Goal: Task Accomplishment & Management: Manage account settings

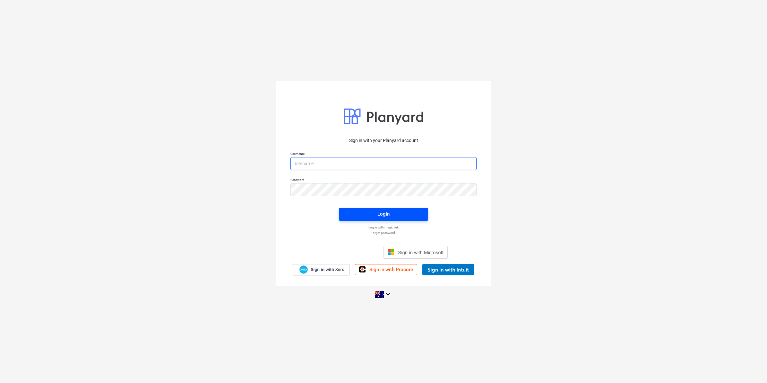
type input "[EMAIL_ADDRESS][DOMAIN_NAME]"
click at [366, 210] on span "Login" at bounding box center [384, 214] width 74 height 8
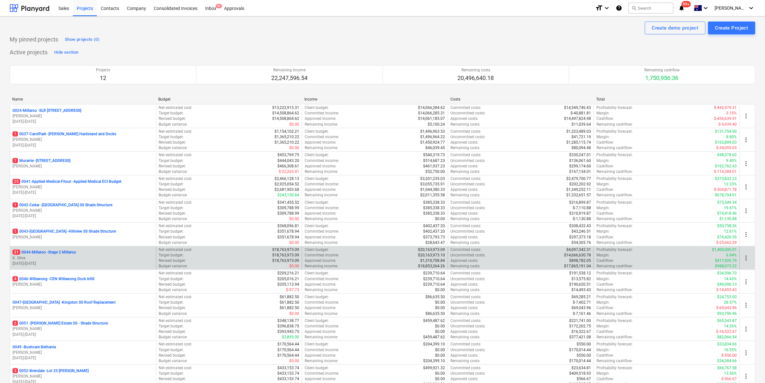
click at [64, 252] on p "21 0044-Millaroo - Stage 2 Millaroo" at bounding box center [45, 252] width 64 height 5
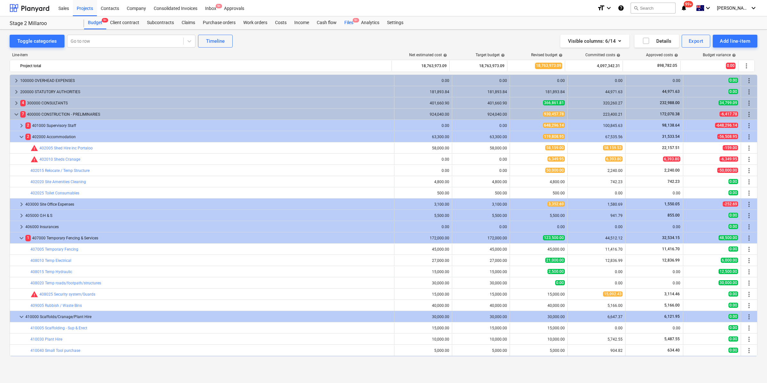
click at [352, 22] on div "Files 9+" at bounding box center [349, 22] width 17 height 13
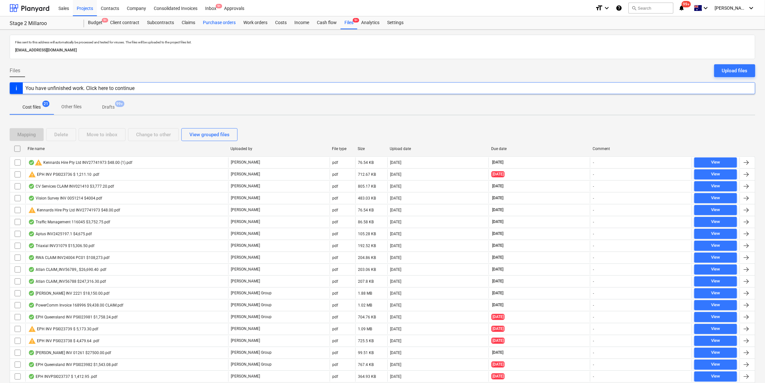
click at [224, 24] on div "Purchase orders" at bounding box center [219, 22] width 40 height 13
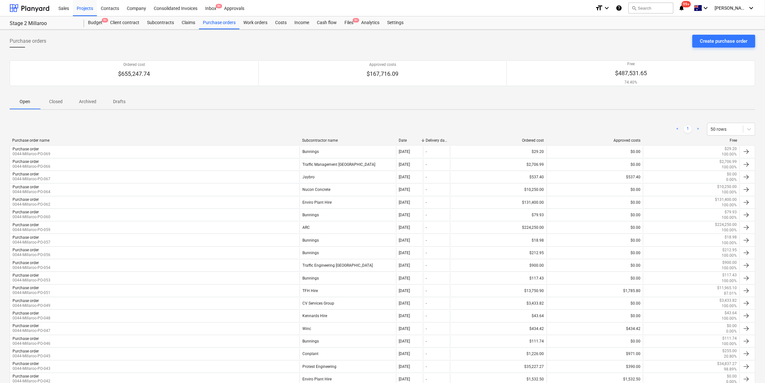
click at [346, 138] on div "Subcontractor name" at bounding box center [348, 140] width 92 height 4
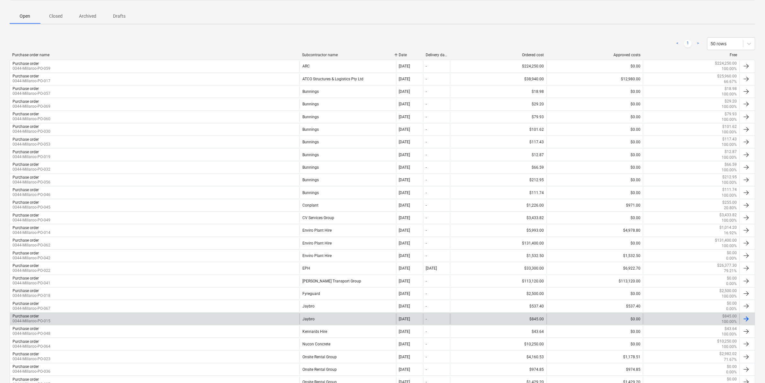
scroll to position [201, 0]
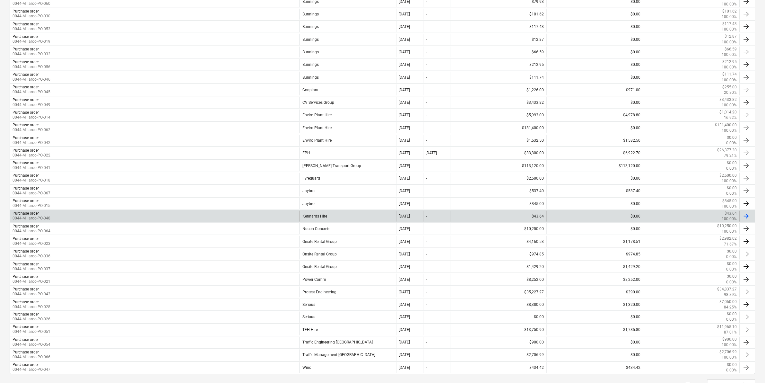
click at [328, 216] on div "Kennards Hire" at bounding box center [348, 216] width 97 height 11
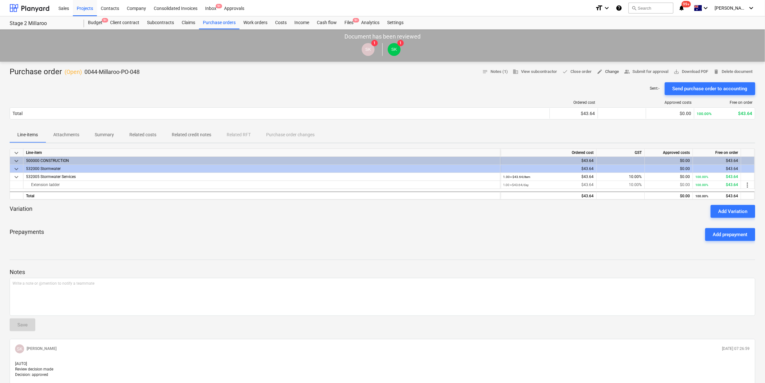
click at [609, 71] on span "edit Change" at bounding box center [608, 71] width 22 height 7
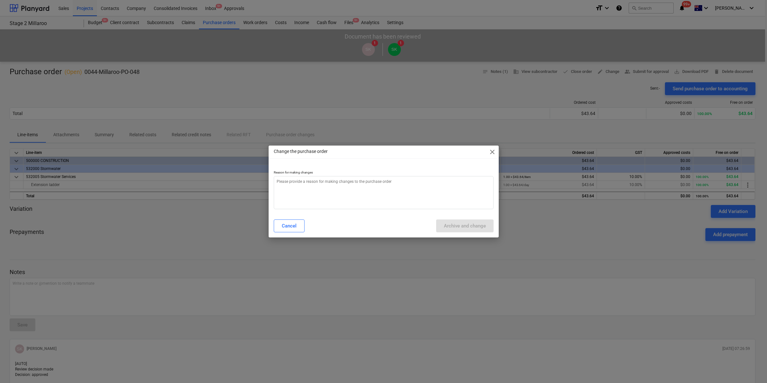
type textarea "x"
click at [376, 189] on textarea at bounding box center [384, 192] width 220 height 33
type textarea "c"
type textarea "x"
type textarea "ch"
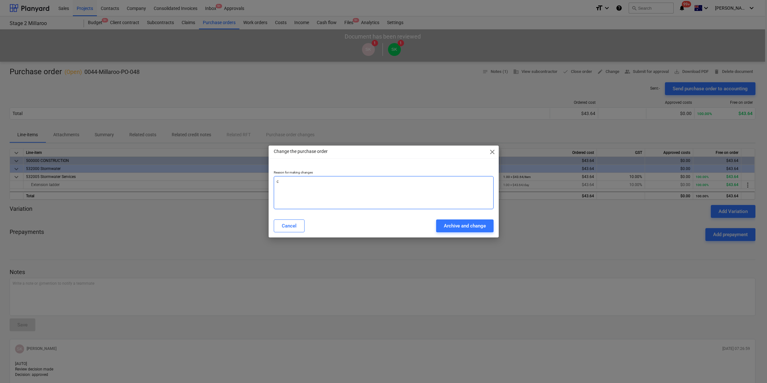
type textarea "x"
type textarea "cha"
type textarea "x"
type textarea "chan"
type textarea "x"
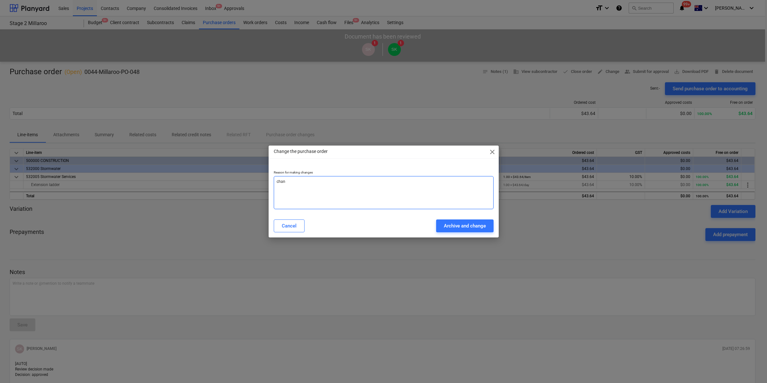
type textarea "[PERSON_NAME]"
type textarea "x"
type textarea "change"
type textarea "x"
type textarea "change"
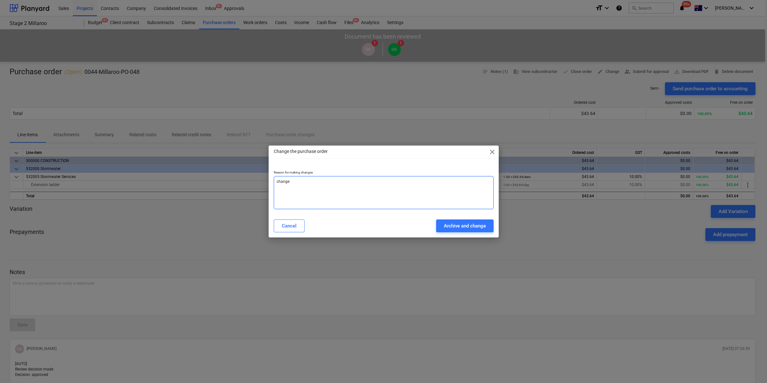
type textarea "x"
type textarea "change c"
type textarea "x"
type textarea "change co"
type textarea "x"
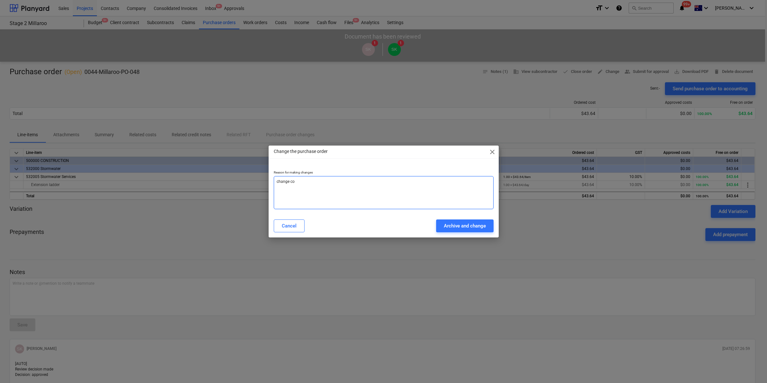
type textarea "change cos"
type textarea "x"
type textarea "change cost"
type textarea "x"
type textarea "change cost"
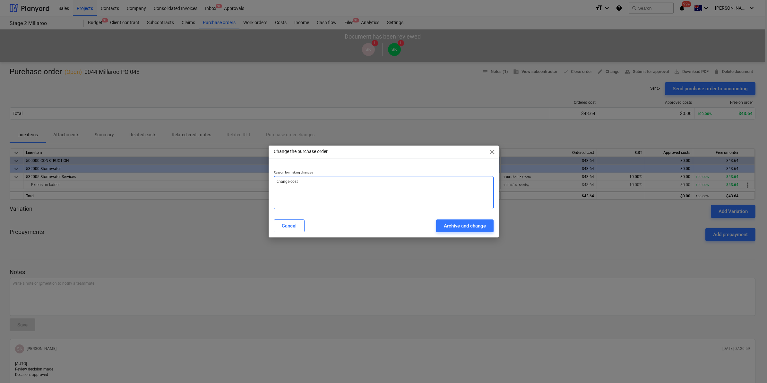
type textarea "x"
type textarea "change cost c"
type textarea "x"
type textarea "change cost co"
type textarea "x"
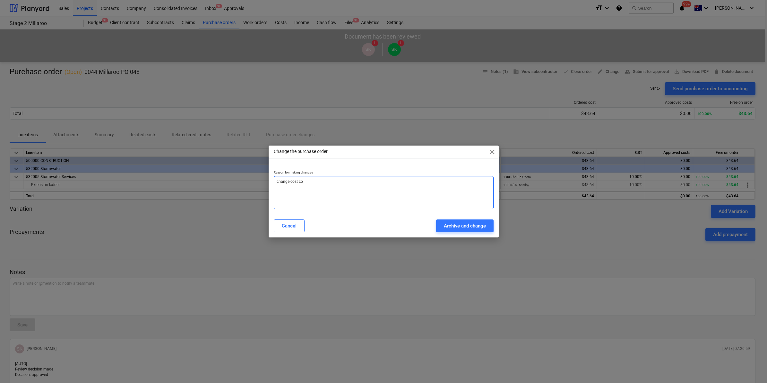
type textarea "change cost [PERSON_NAME]"
type textarea "x"
type textarea "change cost co"
type textarea "x"
type textarea "change cost cod"
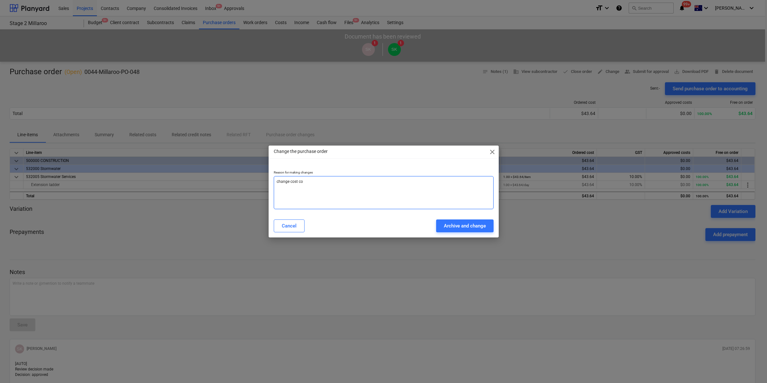
type textarea "x"
type textarea "change cost code"
type textarea "x"
type textarea "change cost code"
click at [469, 222] on div "Archive and change" at bounding box center [465, 226] width 42 height 8
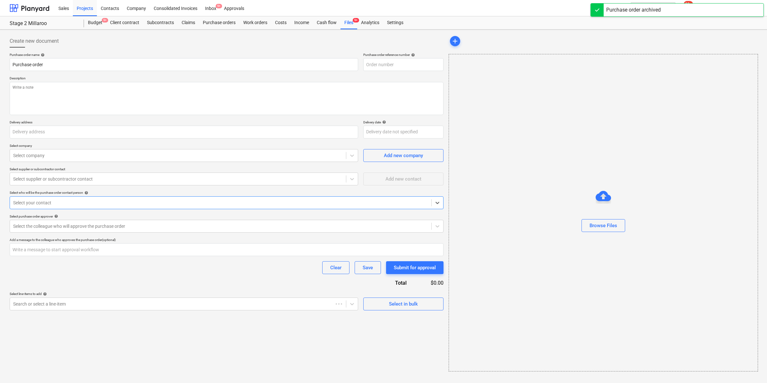
type textarea "x"
type input "0044-Millaroo-PO-048"
type textarea "Finish off pit near [GEOGRAPHIC_DATA]"
type input "[STREET_ADDRESS]"
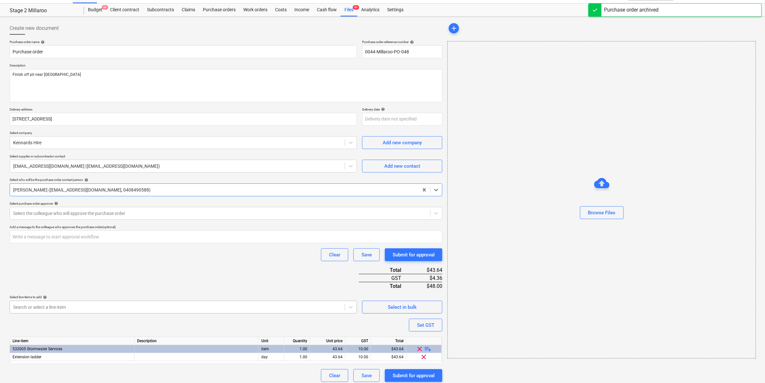
scroll to position [16, 0]
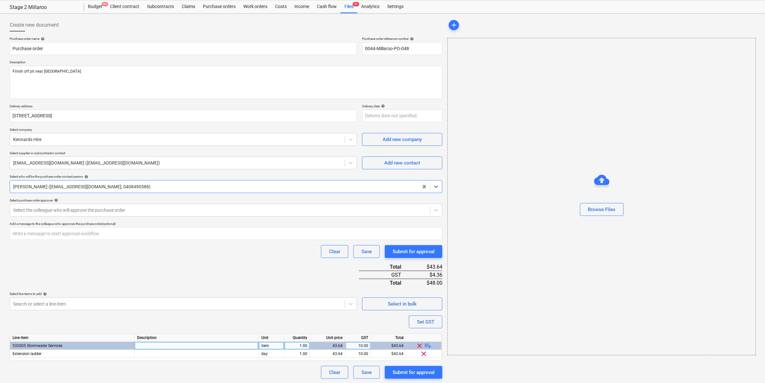
click at [418, 344] on span "clear" at bounding box center [420, 346] width 8 height 8
type textarea "x"
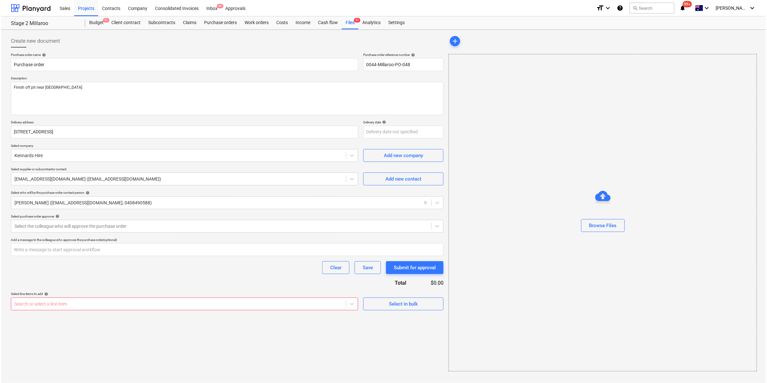
scroll to position [0, 0]
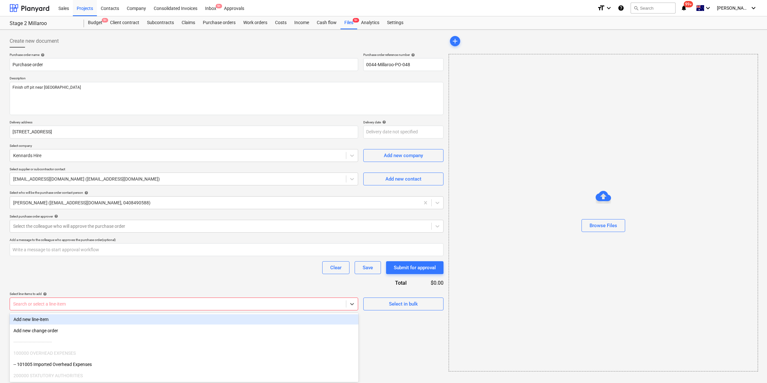
click at [248, 303] on div at bounding box center [178, 304] width 330 height 6
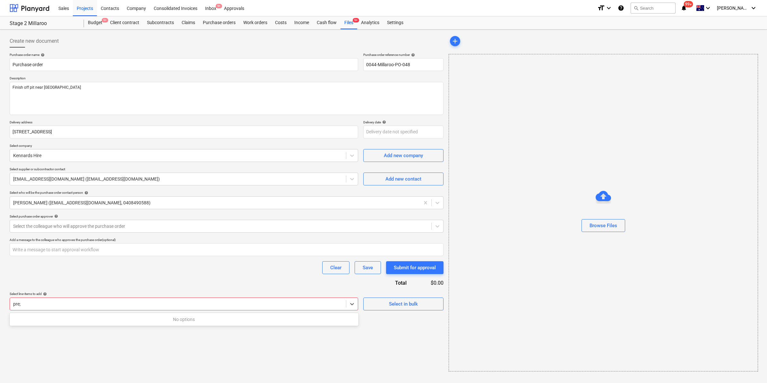
type input "pre"
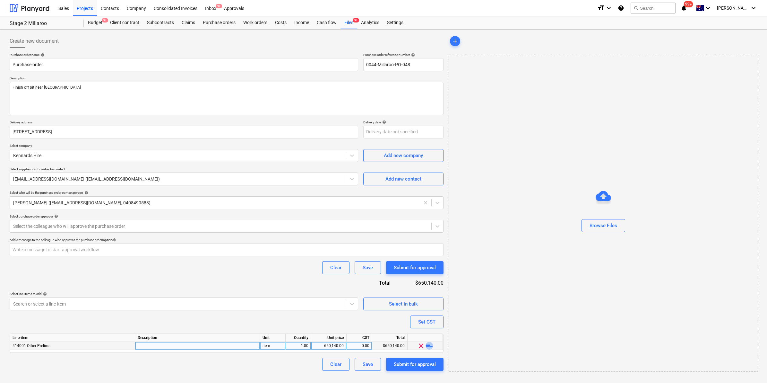
click at [426, 346] on span "playlist_add" at bounding box center [430, 346] width 8 height 8
type textarea "x"
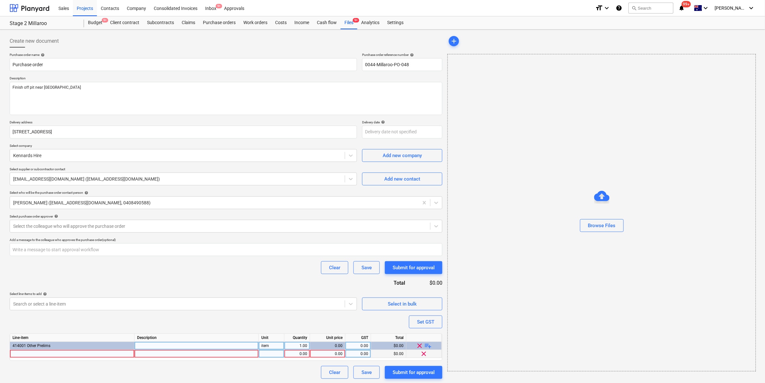
click at [278, 352] on div at bounding box center [272, 354] width 26 height 8
type input "item"
type textarea "x"
type input "43.64"
type textarea "x"
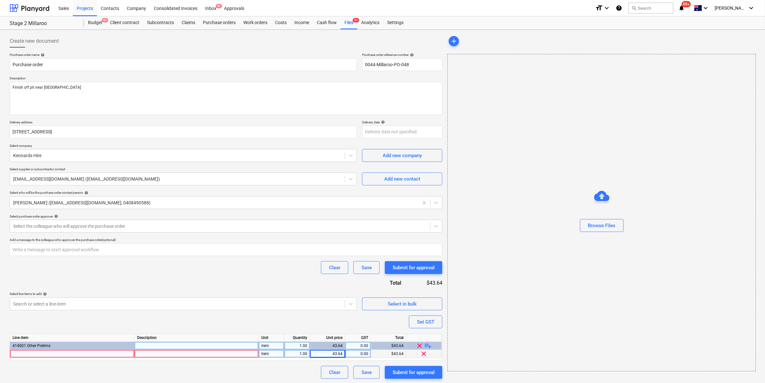
click at [108, 355] on div at bounding box center [72, 354] width 125 height 8
type input "extension ladder"
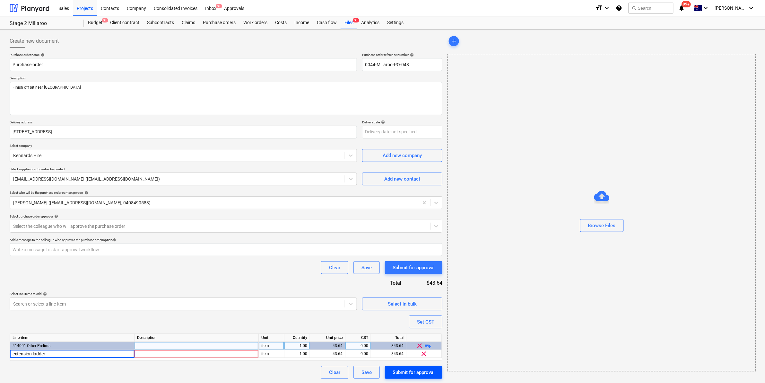
click at [405, 370] on div "Submit for approval" at bounding box center [414, 372] width 42 height 8
type textarea "x"
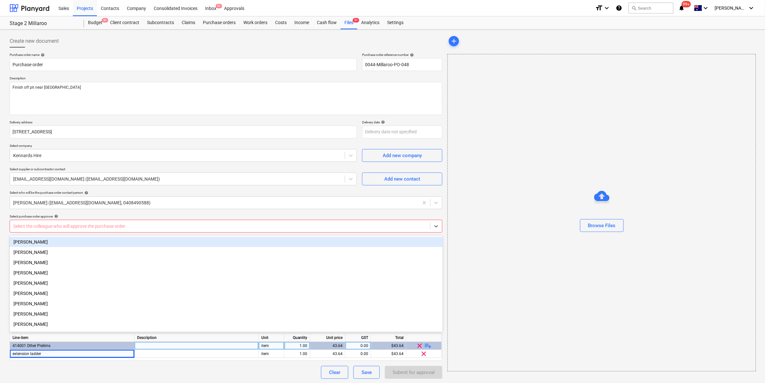
click at [224, 225] on div at bounding box center [220, 226] width 414 height 6
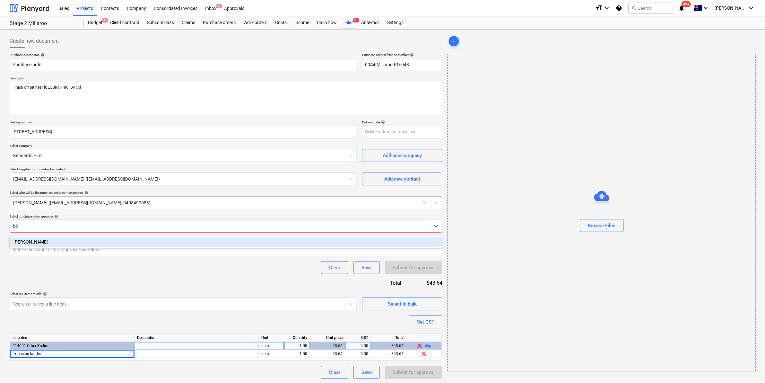
type input "bill"
type textarea "x"
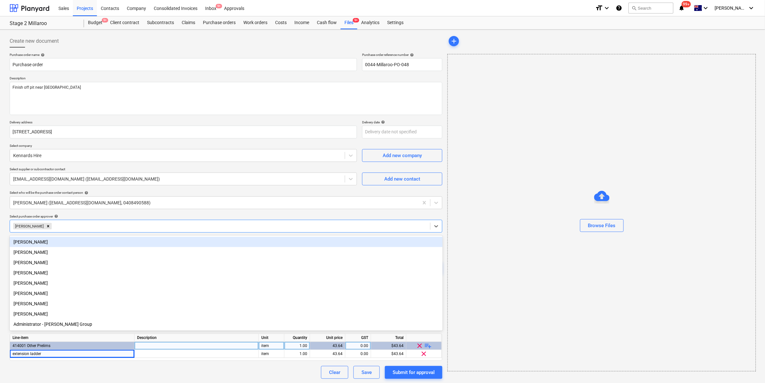
click at [462, 200] on div "Browse Files" at bounding box center [602, 212] width 308 height 49
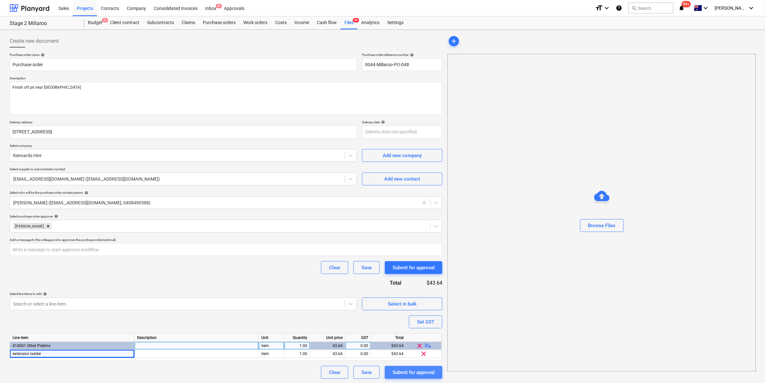
click at [413, 367] on button "Submit for approval" at bounding box center [413, 372] width 57 height 13
type textarea "x"
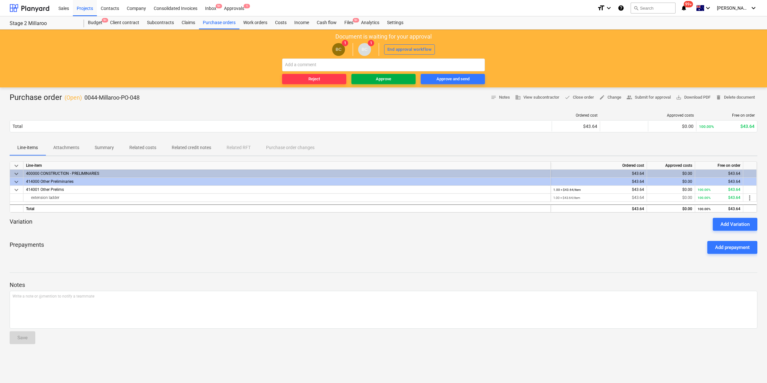
click at [378, 79] on div "Approve" at bounding box center [383, 78] width 15 height 7
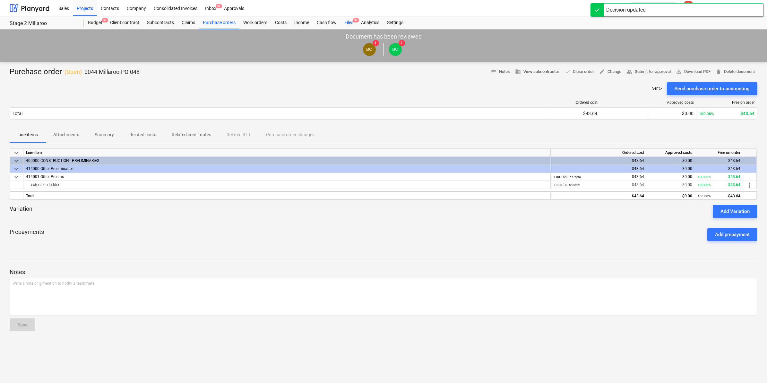
click at [348, 21] on div "Files 9+" at bounding box center [349, 22] width 17 height 13
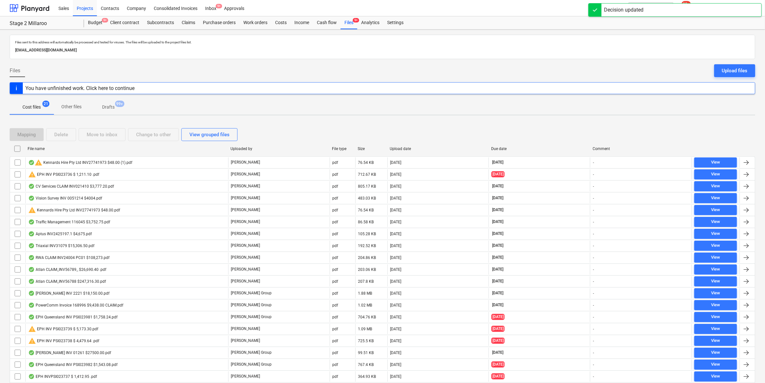
click at [137, 156] on div "File name Uploaded by File type Size Upload date Due date Comment" at bounding box center [383, 150] width 746 height 13
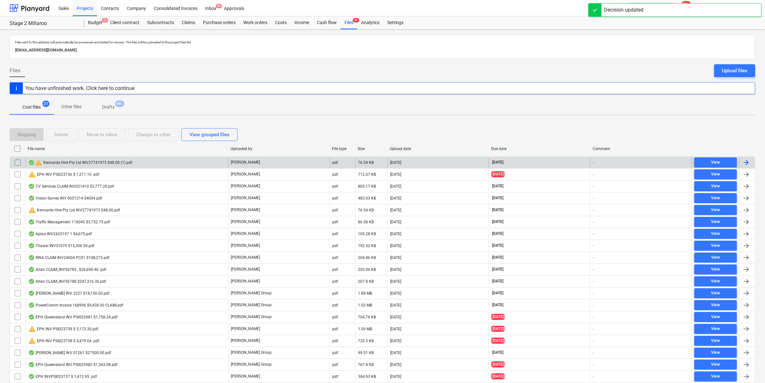
click at [122, 160] on div "warning Kennards Hire Pty Ltd INV27741973 $48.00 (1).pdf" at bounding box center [80, 163] width 104 height 8
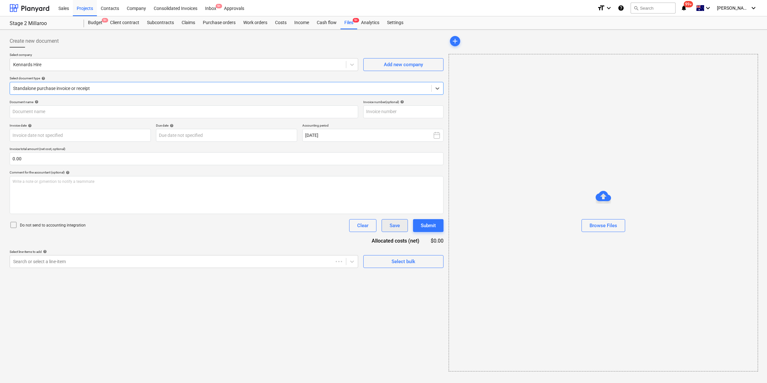
type input "27741973"
type input "[DATE]"
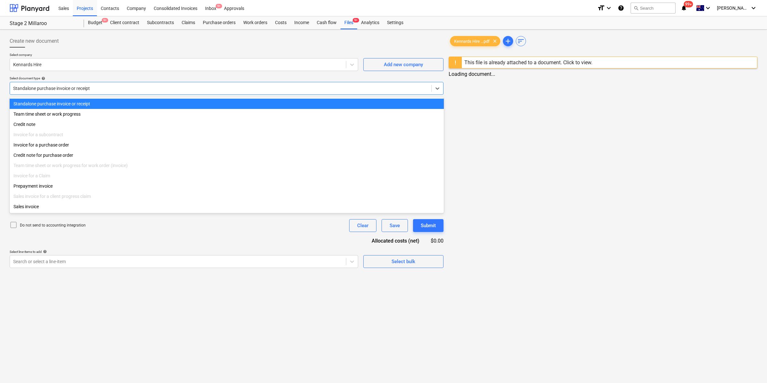
click at [230, 85] on div at bounding box center [220, 88] width 415 height 6
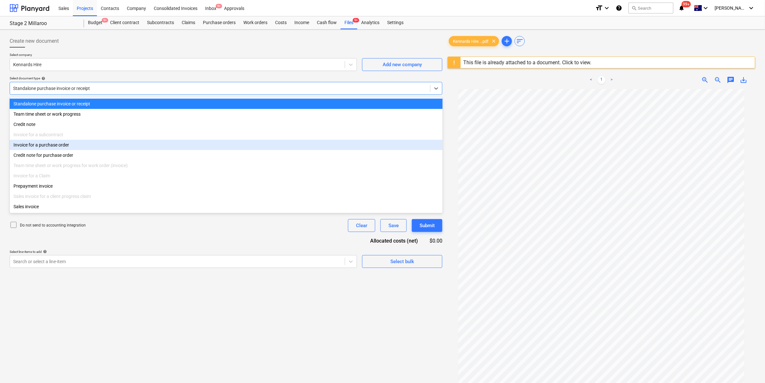
click at [32, 149] on div "Invoice for a purchase order" at bounding box center [226, 145] width 433 height 10
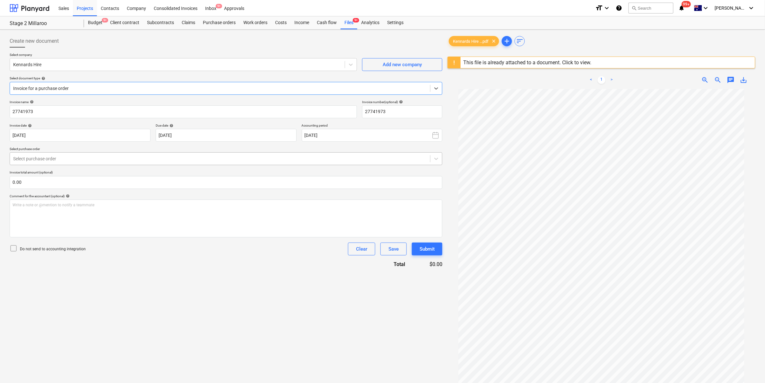
click at [99, 162] on div at bounding box center [220, 158] width 414 height 6
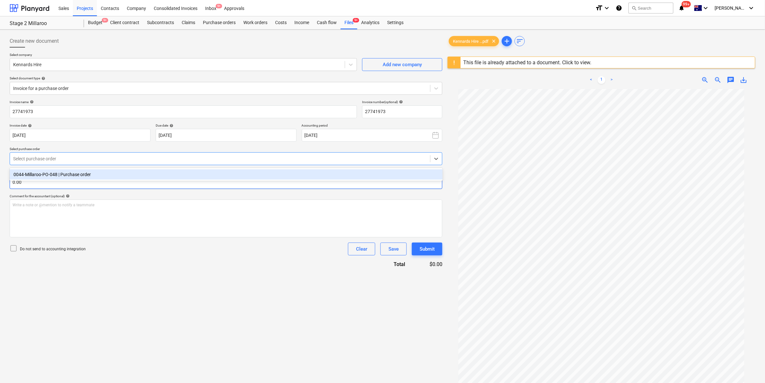
click at [83, 172] on div "0044-Millaroo-PO-048 | Purchase order" at bounding box center [226, 174] width 433 height 10
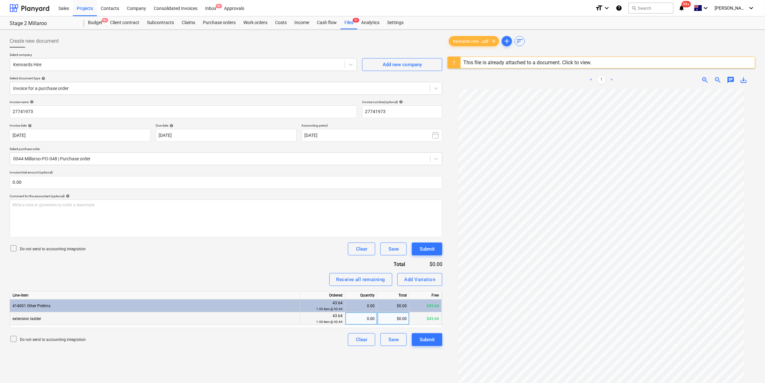
click at [362, 320] on div "0.00" at bounding box center [361, 318] width 27 height 13
type input "1"
click at [293, 283] on div "Receive all remaining Add Variation" at bounding box center [226, 279] width 433 height 13
click at [429, 336] on div "Submit" at bounding box center [427, 339] width 15 height 8
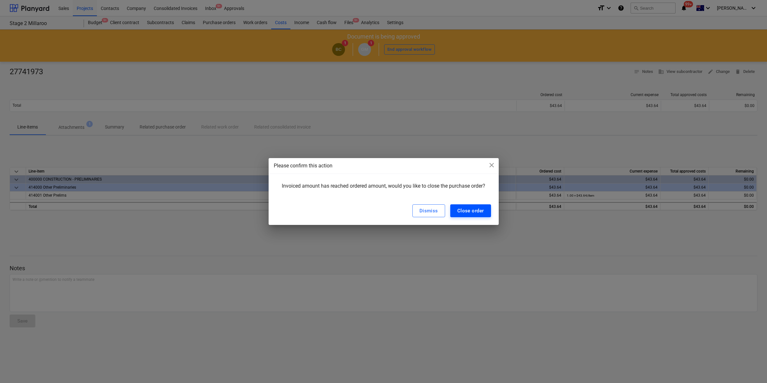
click at [461, 207] on div "Close order" at bounding box center [471, 210] width 27 height 8
